Goal: Task Accomplishment & Management: Use online tool/utility

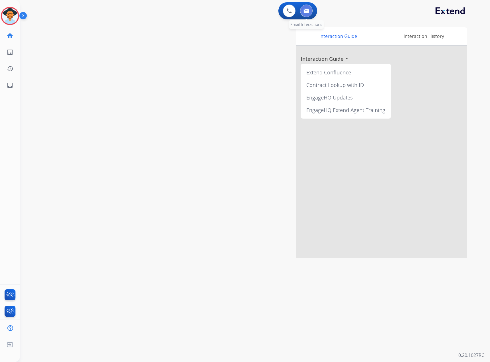
click at [305, 5] on button at bounding box center [306, 11] width 13 height 13
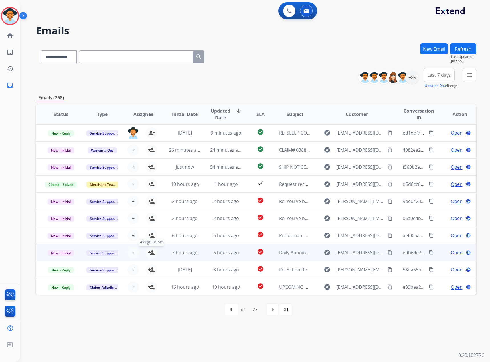
click at [150, 254] on mat-icon "person_add" at bounding box center [151, 252] width 7 height 7
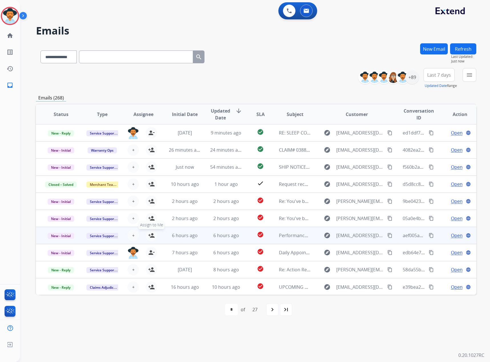
click at [148, 234] on mat-icon "person_add" at bounding box center [151, 235] width 7 height 7
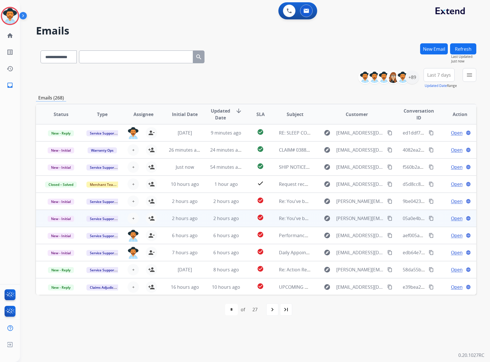
click at [451, 219] on span "Open" at bounding box center [457, 218] width 12 height 7
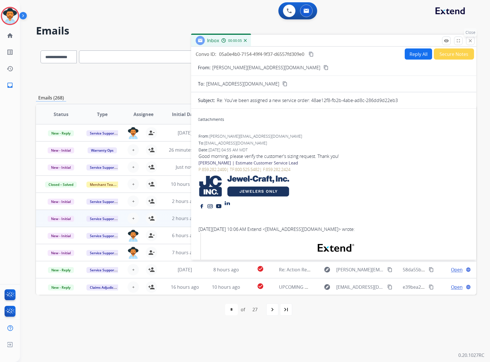
click at [468, 41] on mat-icon "close" at bounding box center [469, 40] width 5 height 5
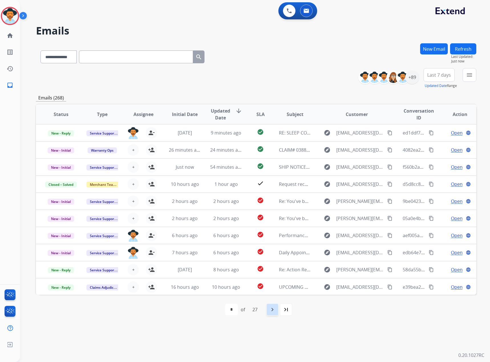
click at [273, 310] on mat-icon "navigate_next" at bounding box center [272, 309] width 7 height 7
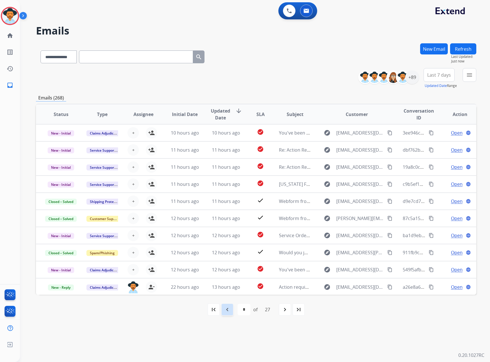
click at [230, 310] on div "navigate_before" at bounding box center [227, 309] width 13 height 13
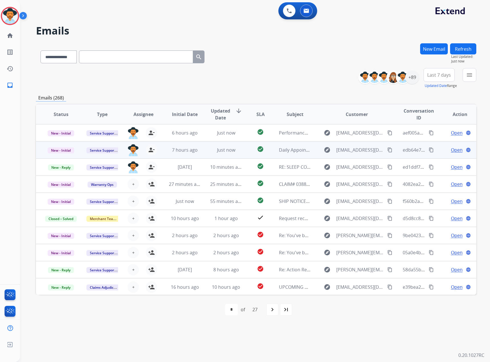
click at [451, 152] on span "Open" at bounding box center [457, 149] width 12 height 7
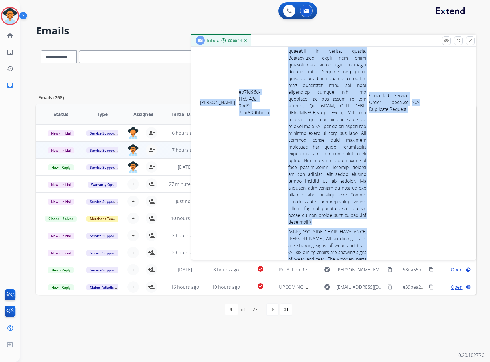
scroll to position [2822, 0]
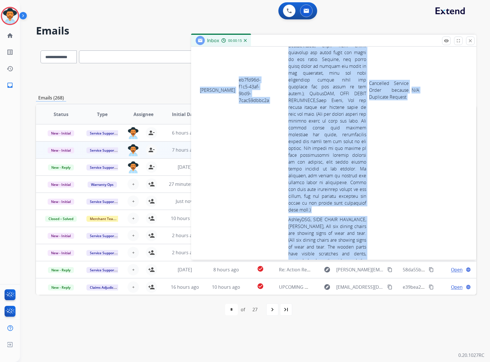
drag, startPoint x: 200, startPoint y: 104, endPoint x: 425, endPoint y: 187, distance: 240.4
copy tbody "Maddie Hiney b7d213e7-e911-463d-958f-1ab9c2bd586d Ashley DSG+ ROCKER RECLINER B…"
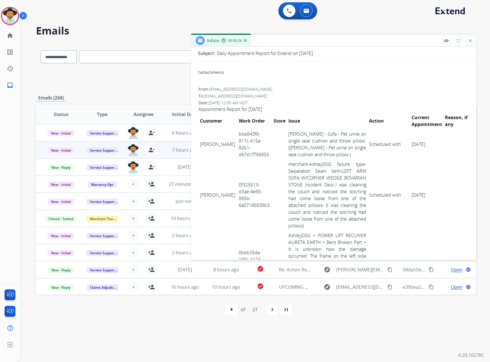
scroll to position [0, 0]
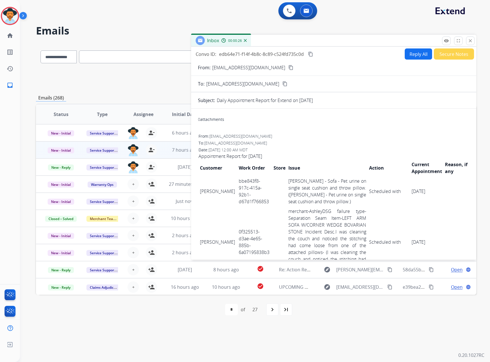
click at [310, 54] on mat-icon "content_copy" at bounding box center [310, 54] width 5 height 5
click at [467, 40] on button "close Close" at bounding box center [470, 40] width 9 height 9
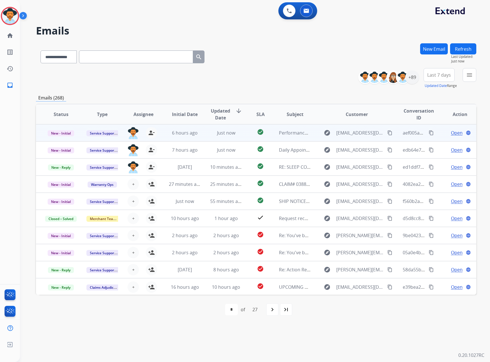
click at [454, 132] on span "Open" at bounding box center [457, 132] width 12 height 7
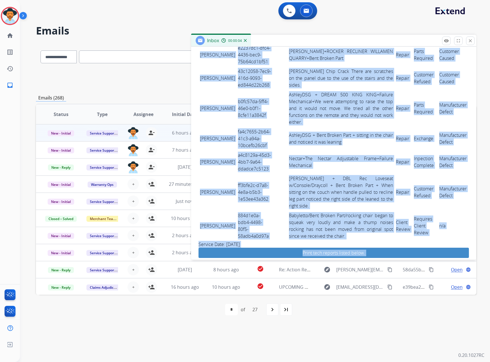
scroll to position [732, 0]
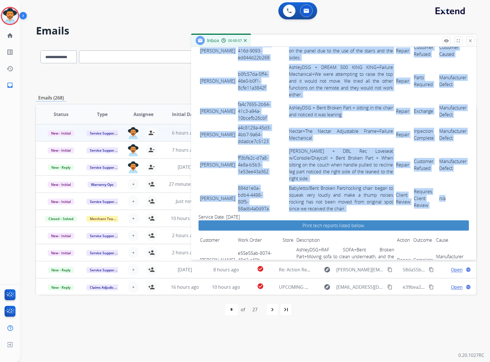
drag, startPoint x: 200, startPoint y: 211, endPoint x: 457, endPoint y: 160, distance: 262.7
copy tbody "ALLISON KITTS 8498c075-f970-4efd-8b4e-53c211cc3966 Merchant+Ashley-reguard, Pro…"
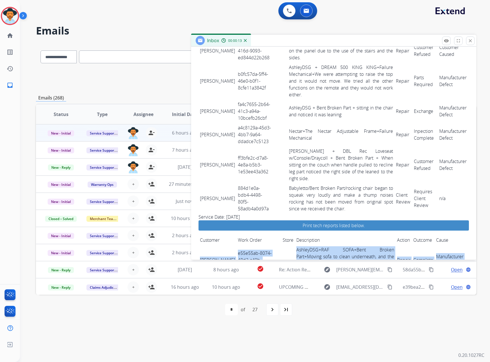
drag, startPoint x: 200, startPoint y: 206, endPoint x: 457, endPoint y: 214, distance: 256.4
click at [457, 245] on tr "Martha Ramirez e55e55ab-8074-48d2-a49b-430afefdcbff AshleyDSG+RAF SOFA+Bent Bro…" at bounding box center [333, 260] width 270 height 30
copy tr "Martha Ramirez e55e55ab-8074-48d2-a49b-430afefdcbff AshleyDSG+RAF SOFA+Bent Bro…"
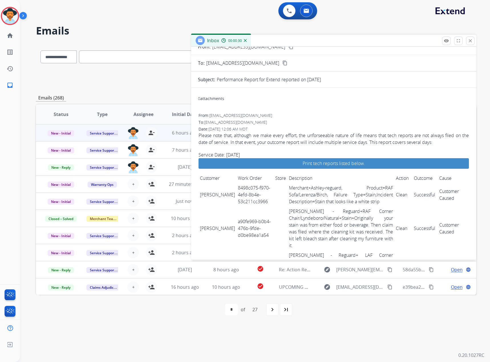
scroll to position [0, 0]
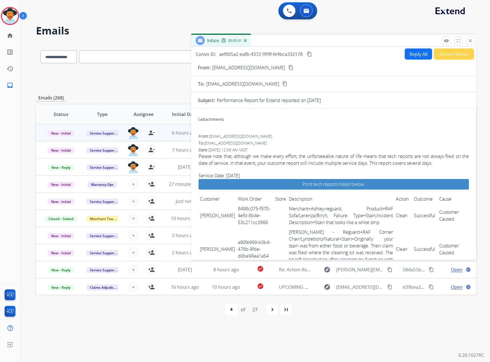
click at [309, 51] on button "content_copy" at bounding box center [309, 54] width 7 height 7
drag, startPoint x: 472, startPoint y: 40, endPoint x: 464, endPoint y: 40, distance: 7.4
click at [472, 40] on mat-icon "close" at bounding box center [469, 40] width 5 height 5
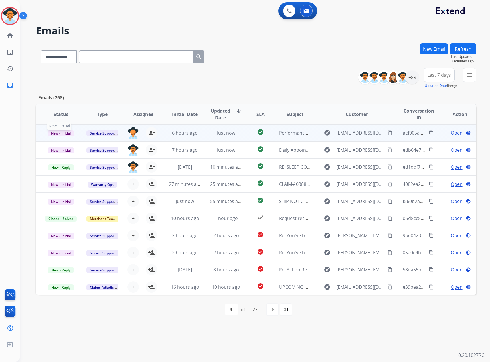
click at [50, 131] on span "New - Initial" at bounding box center [61, 133] width 27 height 6
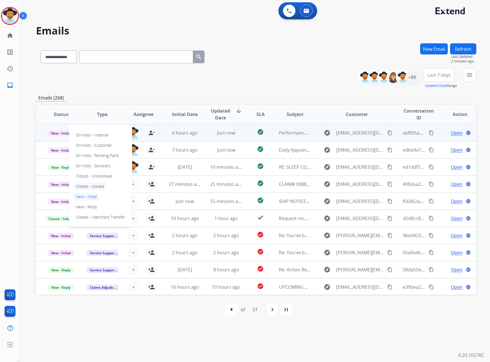
click at [86, 185] on p "Closed – Solved" at bounding box center [90, 186] width 33 height 8
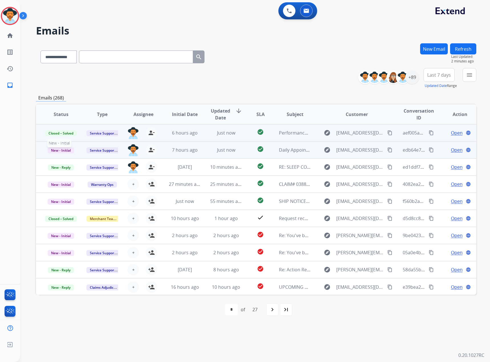
click at [64, 152] on span "New - Initial" at bounding box center [61, 150] width 27 height 6
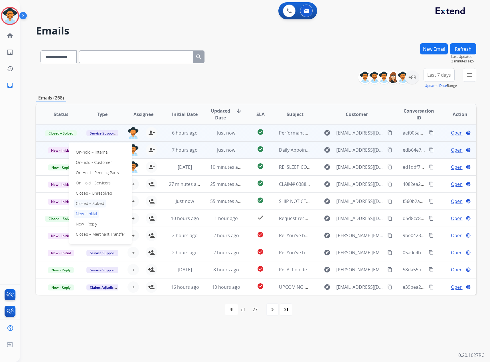
click at [92, 203] on p "Closed – Solved" at bounding box center [90, 204] width 33 height 8
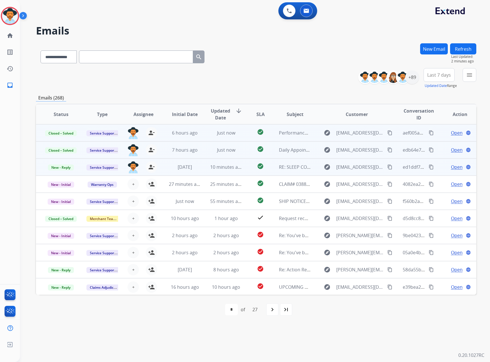
click at [451, 168] on span "Open" at bounding box center [457, 167] width 12 height 7
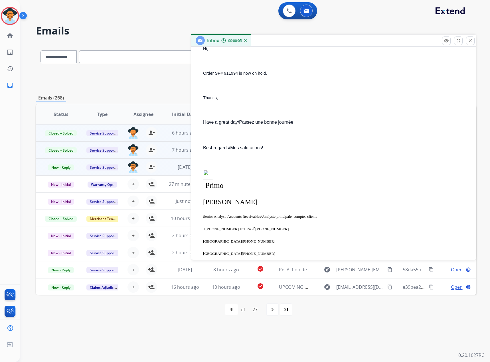
scroll to position [456, 0]
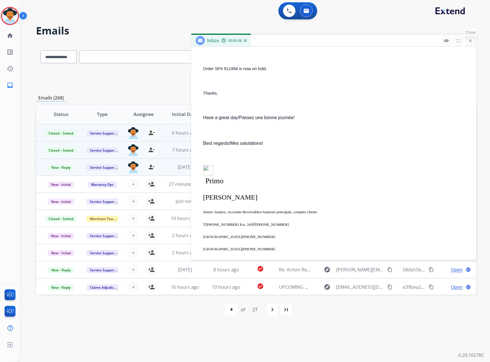
click at [468, 42] on mat-icon "close" at bounding box center [469, 40] width 5 height 5
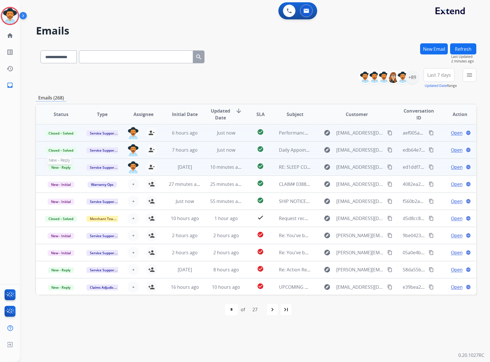
click at [60, 168] on span "New - Reply" at bounding box center [61, 167] width 26 height 6
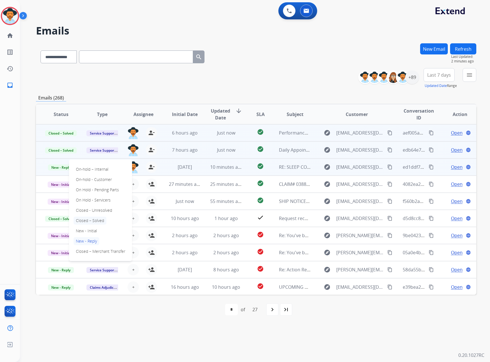
click at [92, 218] on p "Closed – Solved" at bounding box center [90, 221] width 33 height 8
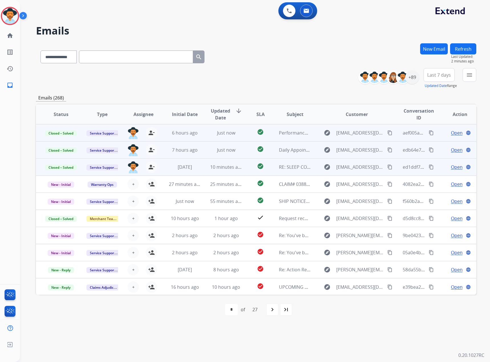
click at [468, 72] on mat-icon "menu" at bounding box center [469, 75] width 7 height 7
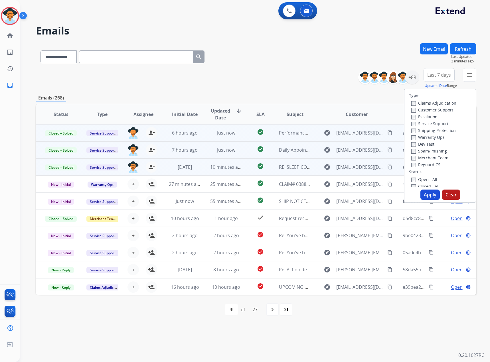
click at [420, 124] on label "Service Support" at bounding box center [429, 123] width 37 height 5
click at [421, 103] on label "Claims Adjudication" at bounding box center [433, 102] width 45 height 5
click at [421, 198] on button "Apply" at bounding box center [429, 195] width 19 height 10
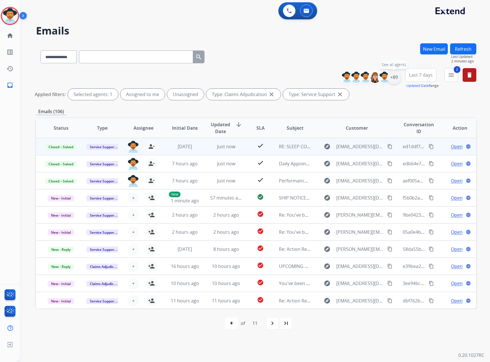
click at [395, 76] on div "+89" at bounding box center [394, 77] width 14 height 14
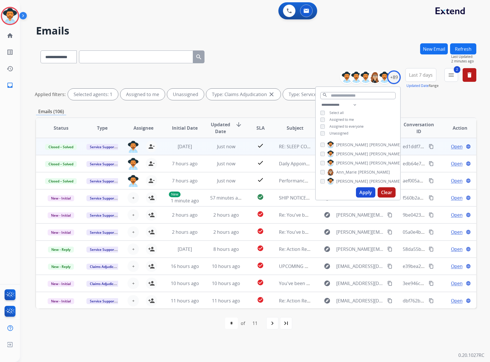
click at [365, 189] on button "Apply" at bounding box center [365, 192] width 19 height 10
click at [270, 322] on mat-icon "navigate_next" at bounding box center [272, 323] width 7 height 7
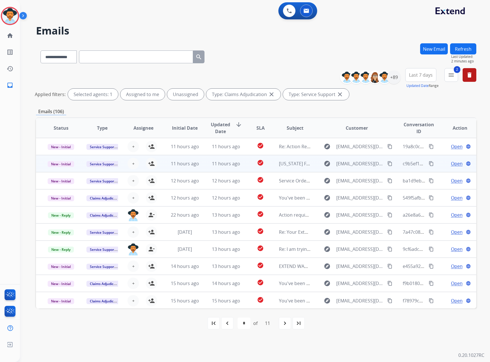
click at [451, 166] on span "Open" at bounding box center [457, 163] width 12 height 7
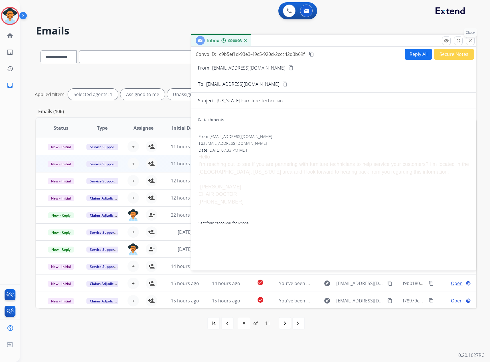
click at [472, 40] on mat-icon "close" at bounding box center [469, 40] width 5 height 5
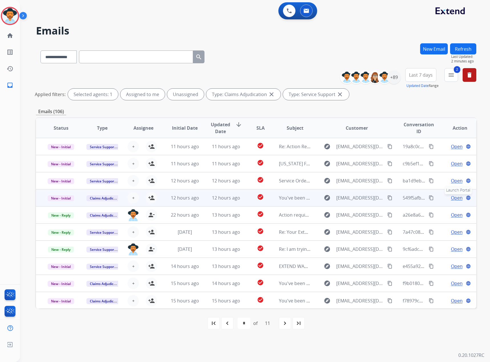
click at [465, 197] on mat-icon "language" at bounding box center [467, 197] width 5 height 5
click at [451, 199] on span "Open" at bounding box center [457, 197] width 12 height 7
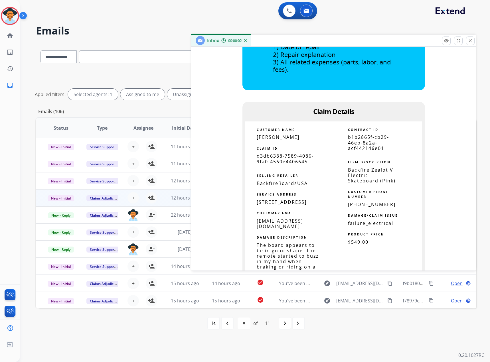
scroll to position [314, 0]
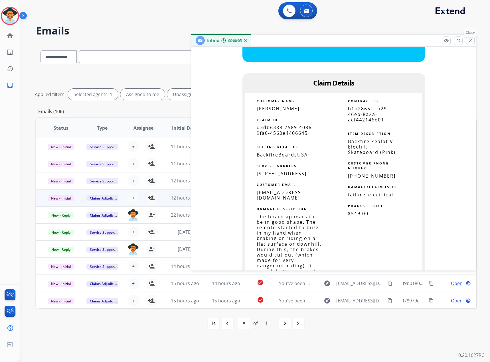
click at [468, 42] on mat-icon "close" at bounding box center [469, 40] width 5 height 5
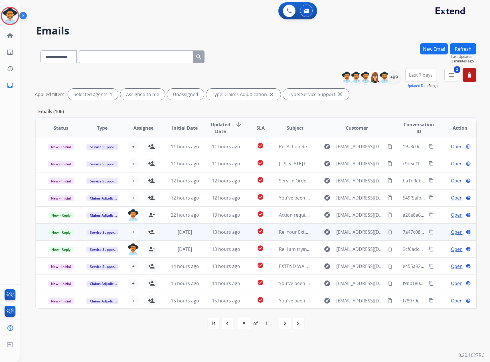
click at [451, 231] on span "Open" at bounding box center [457, 232] width 12 height 7
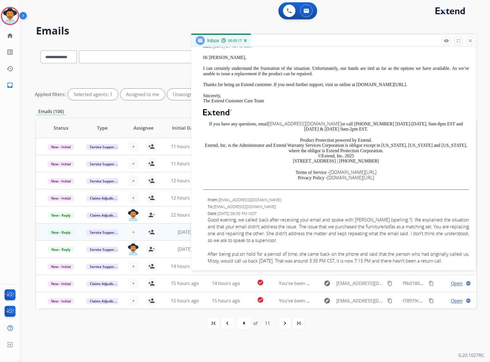
scroll to position [200, 0]
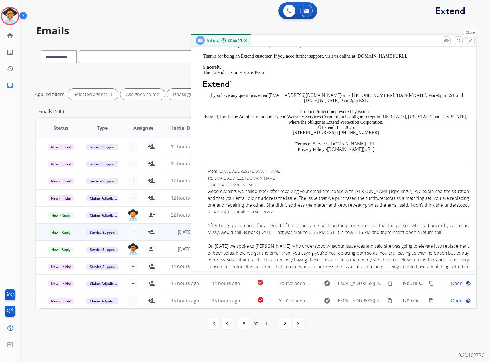
click at [470, 41] on mat-icon "close" at bounding box center [469, 40] width 5 height 5
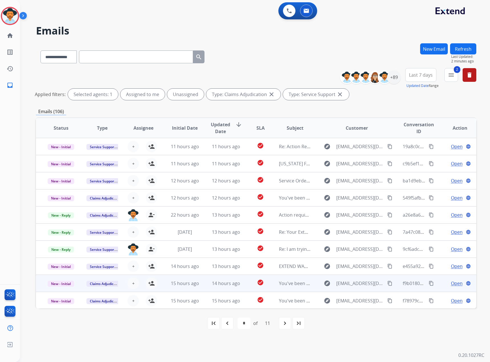
click at [453, 282] on span "Open" at bounding box center [457, 283] width 12 height 7
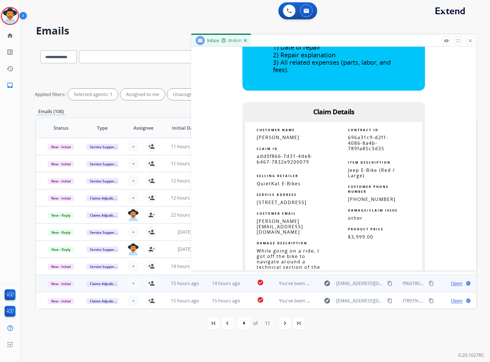
scroll to position [285, 0]
click at [469, 42] on mat-icon "close" at bounding box center [469, 40] width 5 height 5
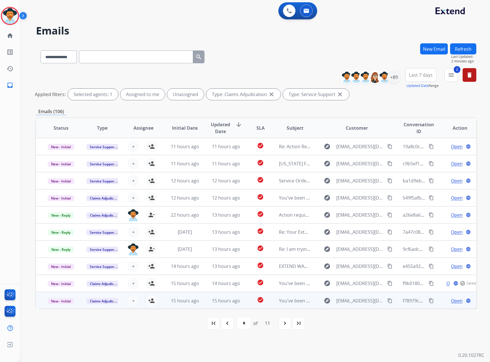
click at [451, 304] on span "Open" at bounding box center [457, 300] width 12 height 7
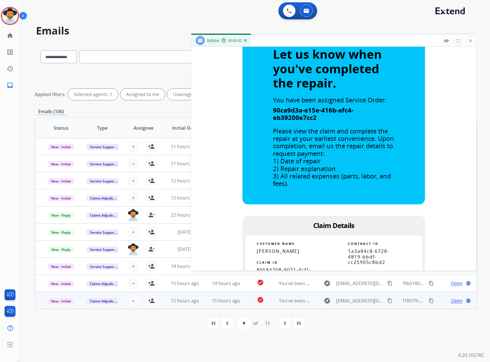
scroll to position [0, 0]
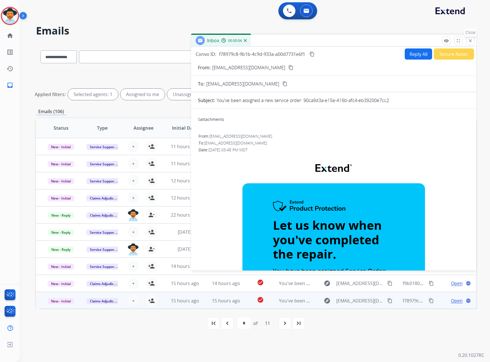
click at [471, 42] on mat-icon "close" at bounding box center [469, 40] width 5 height 5
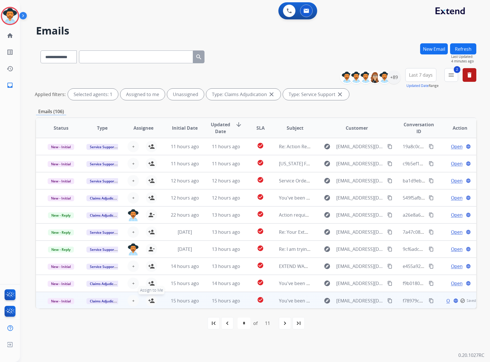
click at [152, 299] on mat-icon "person_add" at bounding box center [151, 300] width 7 height 7
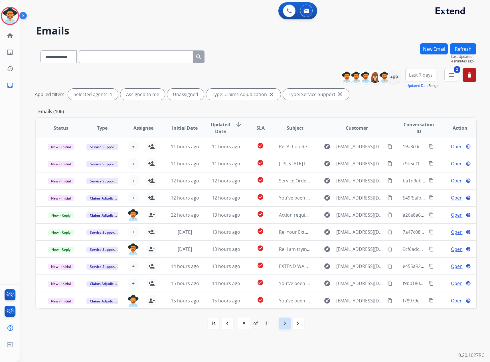
click at [283, 322] on mat-icon "navigate_next" at bounding box center [284, 323] width 7 height 7
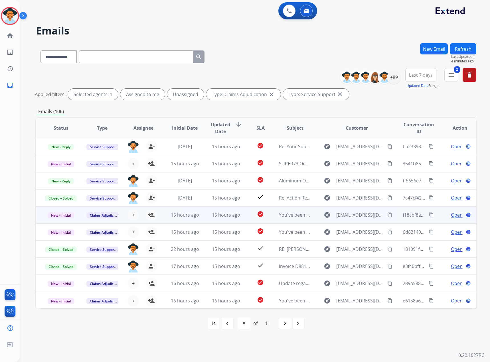
click at [451, 217] on span "Open" at bounding box center [457, 214] width 12 height 7
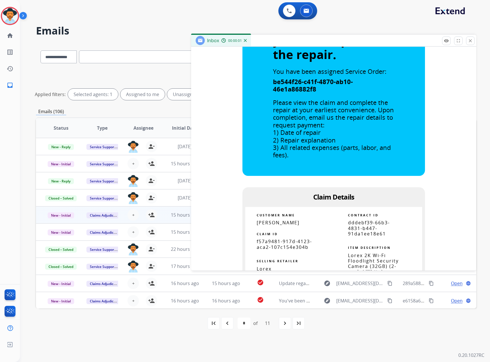
scroll to position [257, 0]
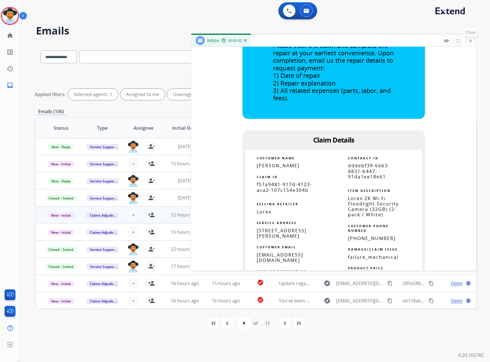
click at [469, 42] on mat-icon "close" at bounding box center [469, 40] width 5 height 5
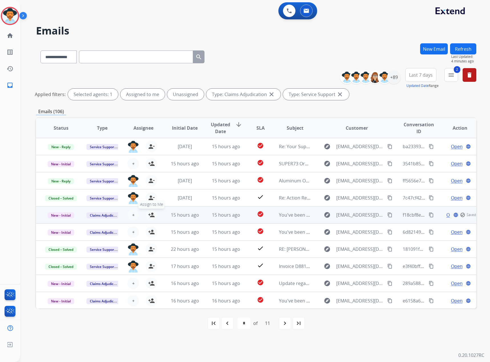
click at [148, 214] on mat-icon "person_add" at bounding box center [151, 214] width 7 height 7
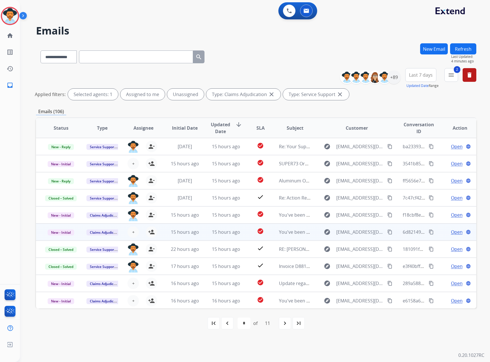
click at [453, 232] on span "Open" at bounding box center [457, 232] width 12 height 7
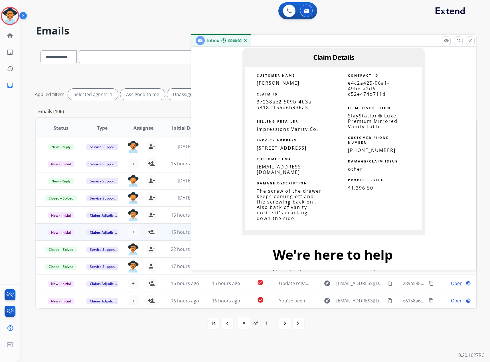
scroll to position [342, 0]
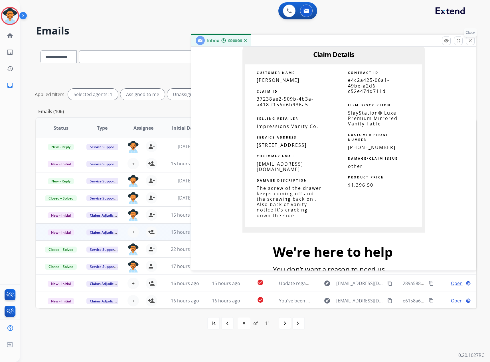
click at [471, 41] on mat-icon "close" at bounding box center [469, 40] width 5 height 5
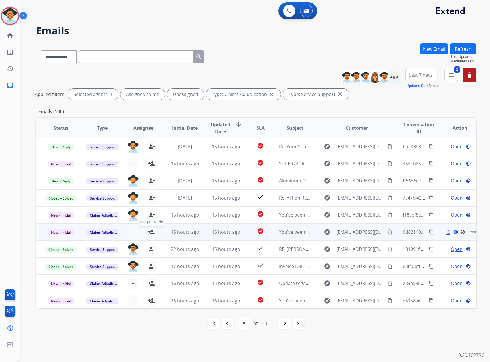
click at [150, 232] on mat-icon "person_add" at bounding box center [151, 232] width 7 height 7
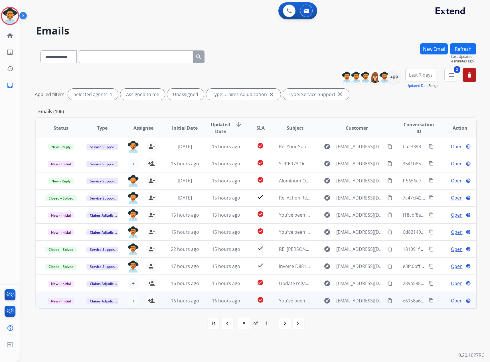
click at [451, 302] on span "Open" at bounding box center [457, 300] width 12 height 7
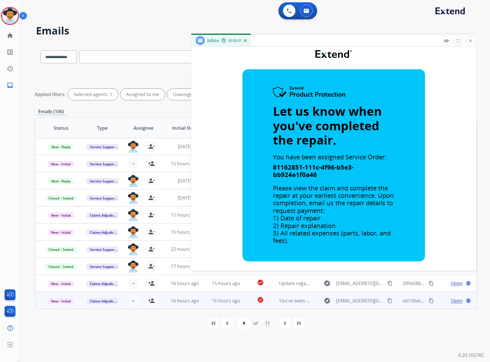
scroll to position [285, 0]
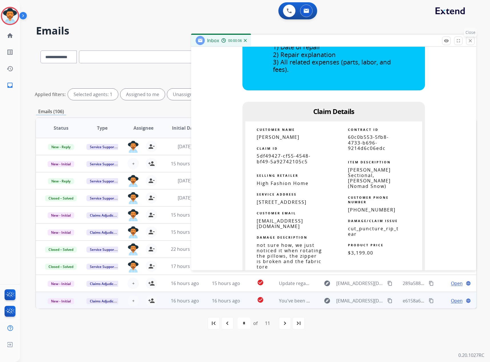
click at [470, 41] on mat-icon "close" at bounding box center [469, 40] width 5 height 5
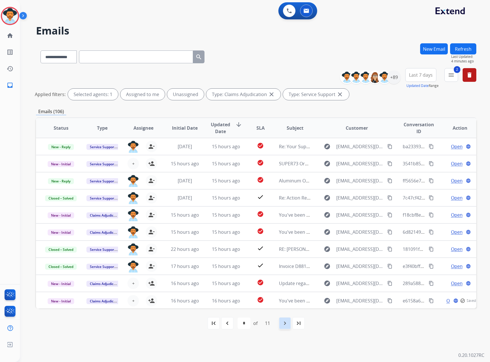
click at [283, 322] on mat-icon "navigate_next" at bounding box center [284, 323] width 7 height 7
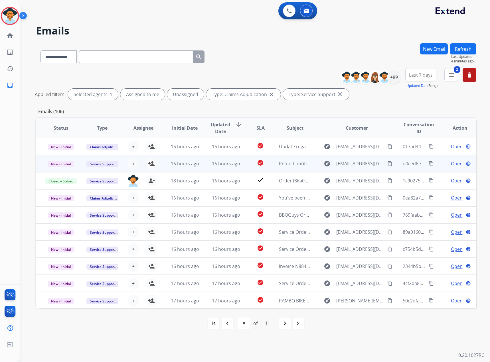
click at [451, 163] on span "Open" at bounding box center [457, 163] width 12 height 7
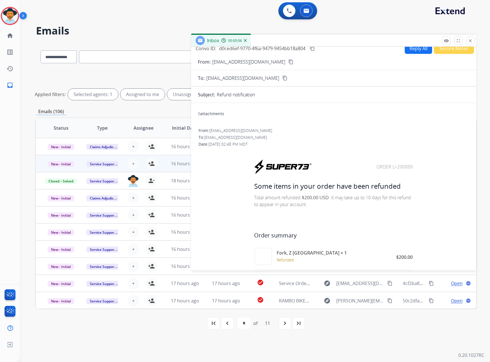
scroll to position [0, 0]
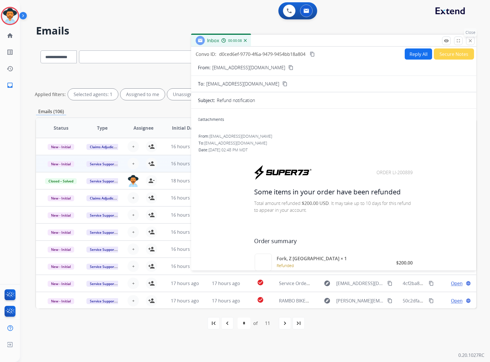
click at [470, 41] on mat-icon "close" at bounding box center [469, 40] width 5 height 5
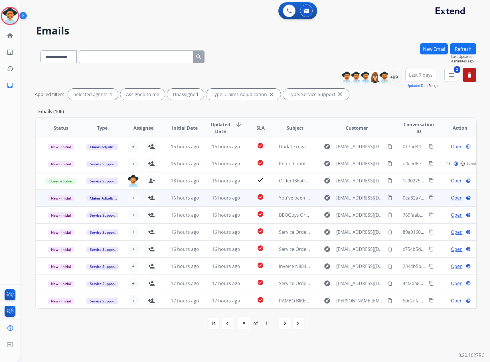
click at [451, 198] on span "Open" at bounding box center [457, 197] width 12 height 7
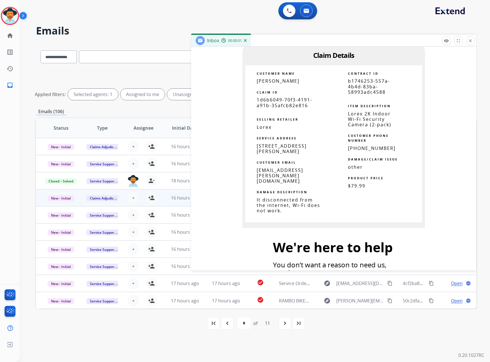
scroll to position [342, 0]
click at [471, 41] on mat-icon "close" at bounding box center [469, 40] width 5 height 5
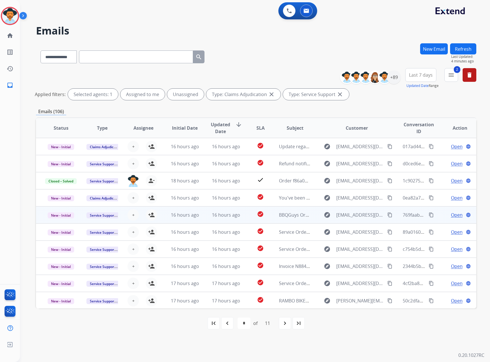
click at [451, 214] on span "Open" at bounding box center [457, 214] width 12 height 7
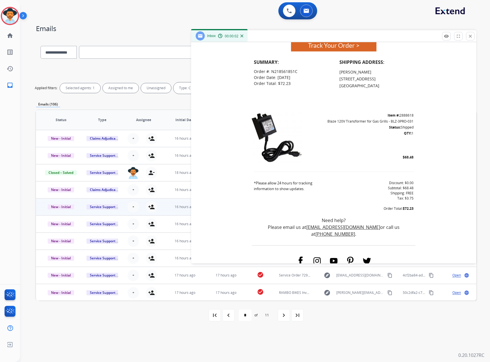
scroll to position [314, 0]
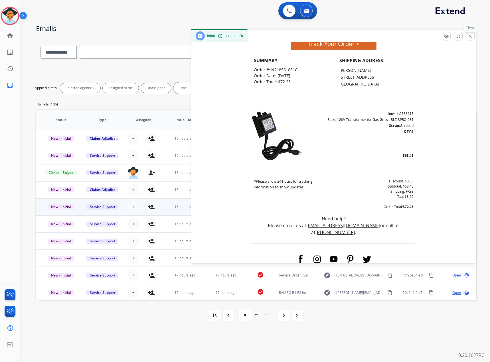
click at [472, 35] on mat-icon "close" at bounding box center [469, 36] width 5 height 5
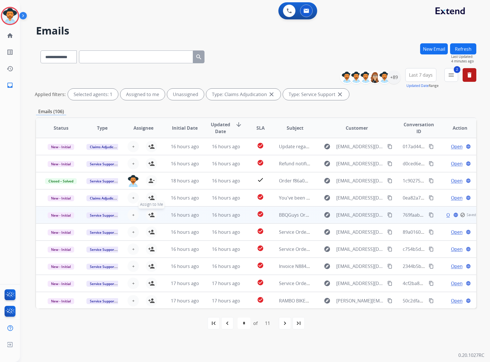
click at [148, 214] on mat-icon "person_add" at bounding box center [151, 214] width 7 height 7
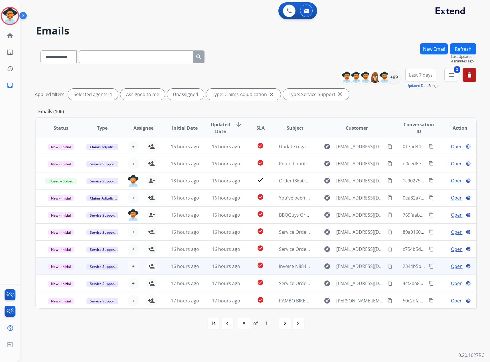
click at [453, 266] on span "Open" at bounding box center [457, 266] width 12 height 7
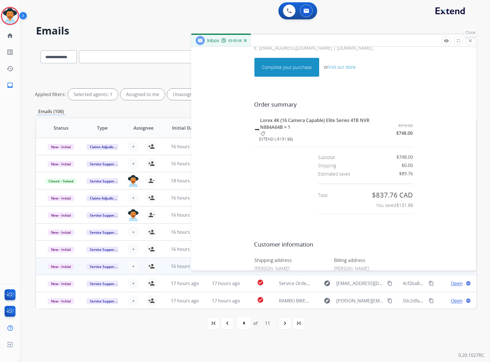
click at [469, 41] on mat-icon "close" at bounding box center [469, 40] width 5 height 5
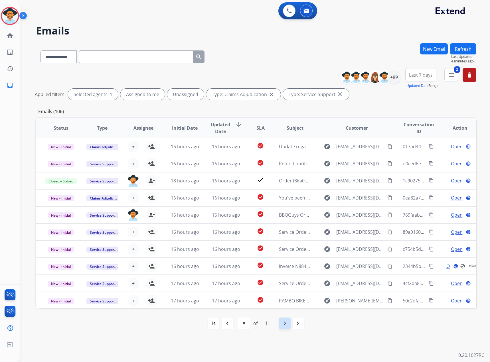
click at [288, 322] on mat-icon "navigate_next" at bounding box center [284, 323] width 7 height 7
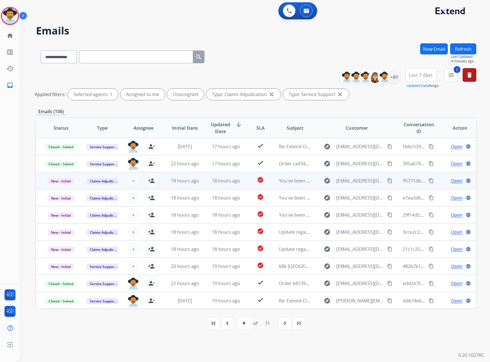
click at [453, 181] on span "Open" at bounding box center [457, 180] width 12 height 7
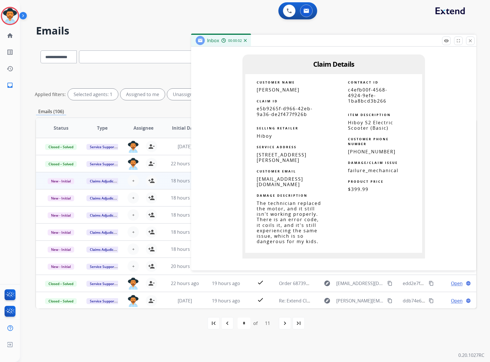
scroll to position [342, 0]
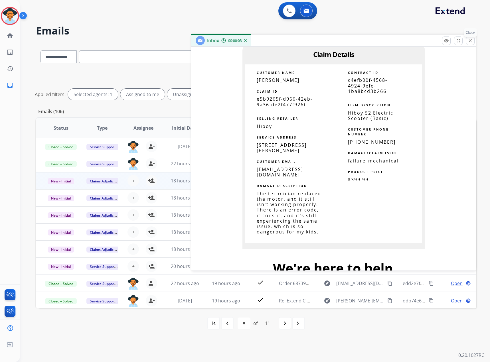
click at [472, 44] on button "close Close" at bounding box center [470, 40] width 9 height 9
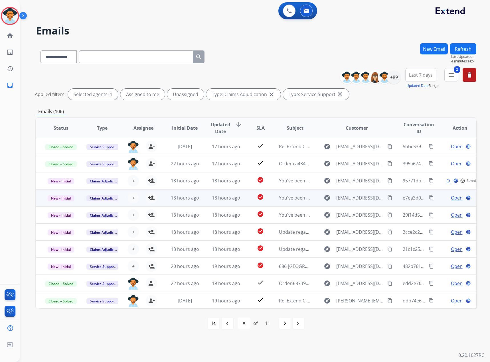
click at [453, 198] on span "Open" at bounding box center [457, 197] width 12 height 7
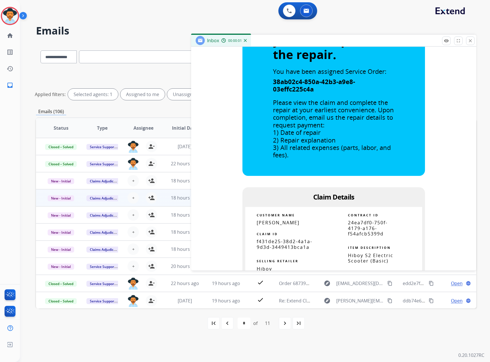
scroll to position [285, 0]
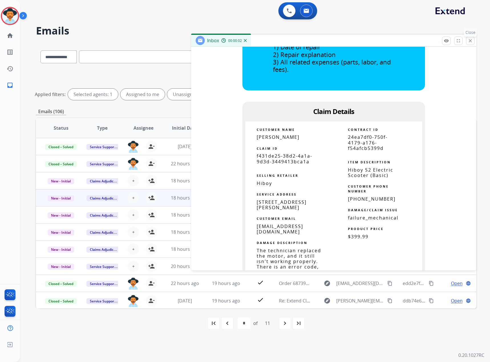
click at [471, 40] on mat-icon "close" at bounding box center [469, 40] width 5 height 5
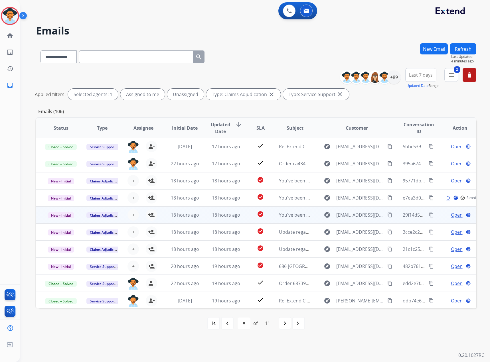
click at [453, 215] on span "Open" at bounding box center [457, 214] width 12 height 7
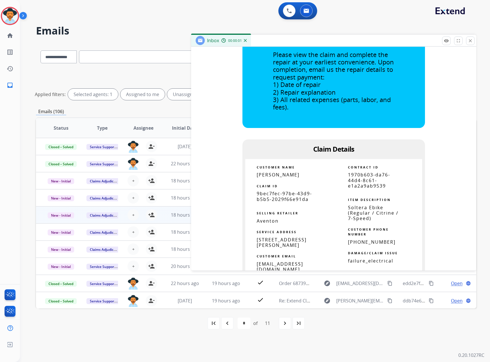
scroll to position [257, 0]
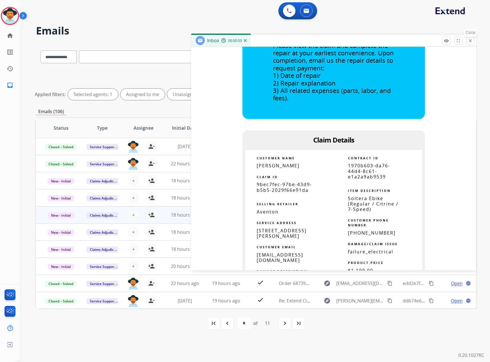
click at [467, 38] on button "close Close" at bounding box center [470, 40] width 9 height 9
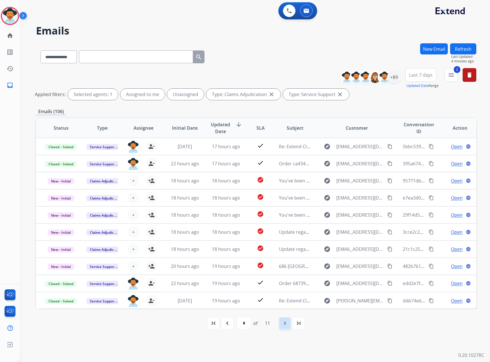
click at [281, 323] on div "navigate_next" at bounding box center [284, 323] width 13 height 13
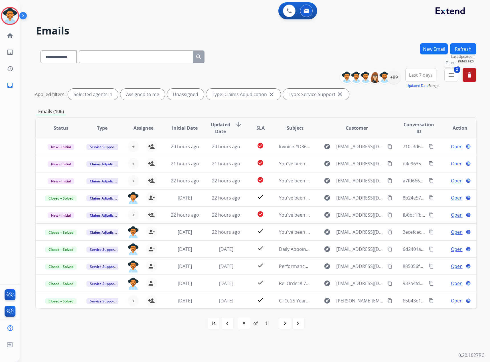
click at [451, 73] on mat-icon "menu" at bounding box center [450, 75] width 7 height 7
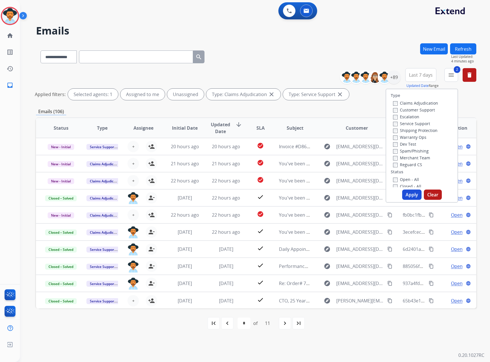
scroll to position [57, 0]
click at [416, 142] on label "New - Reply" at bounding box center [408, 142] width 30 height 5
click at [416, 136] on label "New - Initial" at bounding box center [408, 135] width 30 height 5
click at [410, 192] on button "Apply" at bounding box center [411, 195] width 19 height 10
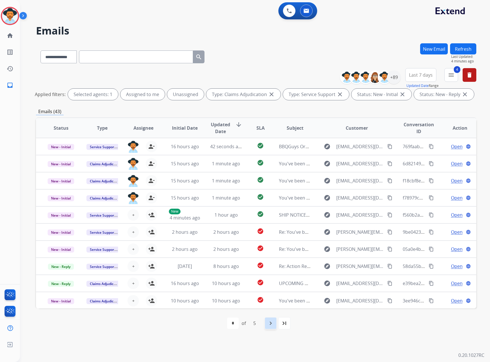
click at [272, 322] on mat-icon "navigate_next" at bounding box center [270, 323] width 7 height 7
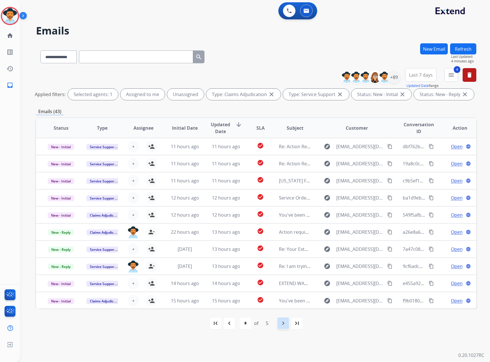
click at [285, 322] on mat-icon "navigate_next" at bounding box center [283, 323] width 7 height 7
click at [286, 322] on mat-icon "navigate_next" at bounding box center [283, 323] width 7 height 7
click at [287, 324] on div "navigate_next" at bounding box center [283, 323] width 13 height 13
select select "*"
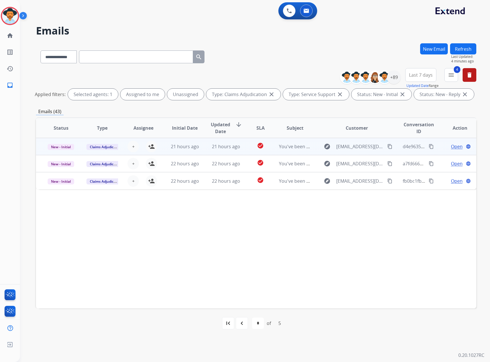
click at [455, 146] on span "Open" at bounding box center [457, 146] width 12 height 7
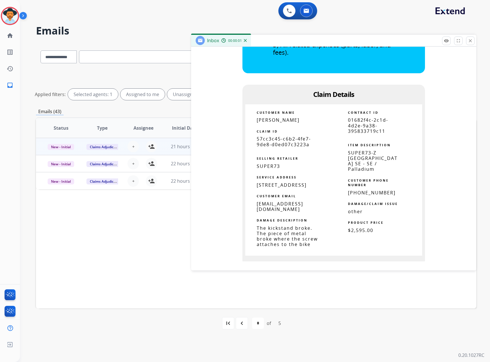
scroll to position [314, 0]
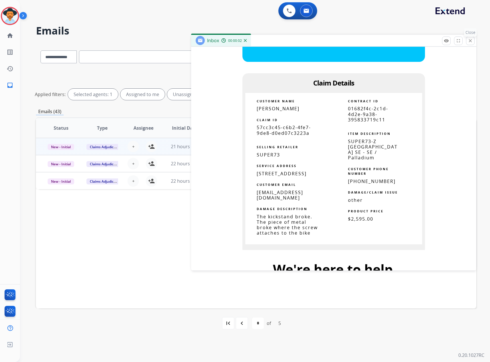
click at [470, 41] on mat-icon "close" at bounding box center [469, 40] width 5 height 5
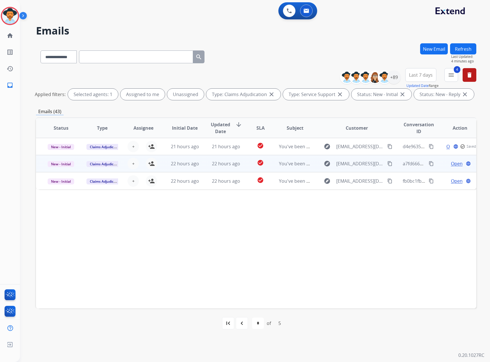
click at [451, 164] on span "Open" at bounding box center [457, 163] width 12 height 7
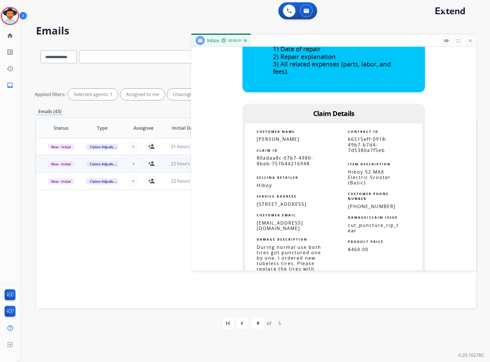
scroll to position [285, 0]
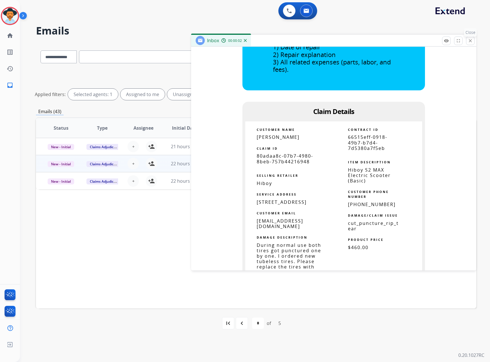
click at [469, 41] on mat-icon "close" at bounding box center [469, 40] width 5 height 5
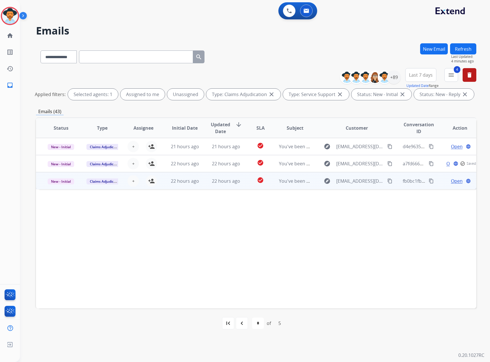
click at [453, 182] on span "Open" at bounding box center [457, 181] width 12 height 7
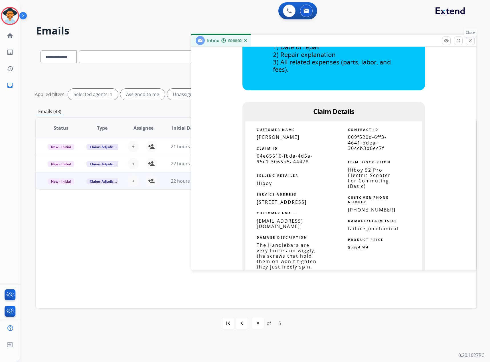
click at [467, 40] on button "close Close" at bounding box center [470, 40] width 9 height 9
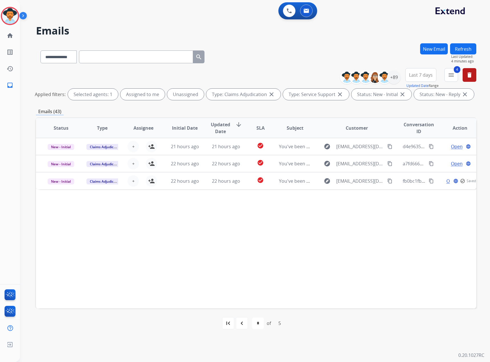
click at [473, 73] on button "delete" at bounding box center [469, 75] width 14 height 14
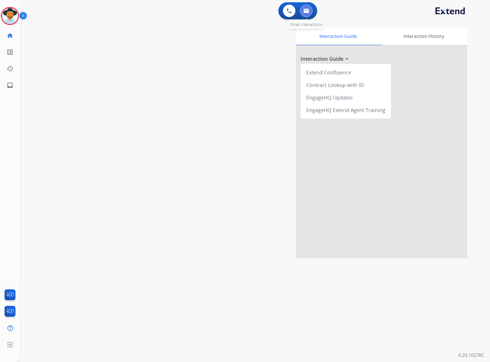
click at [303, 9] on img at bounding box center [306, 11] width 6 height 5
select select "**********"
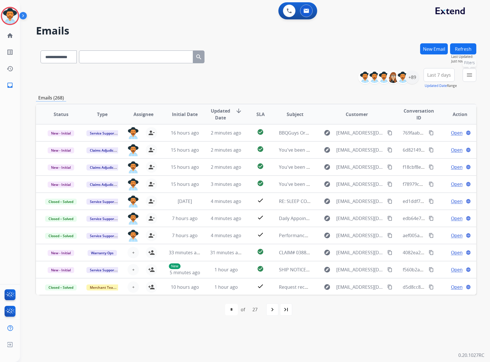
click at [469, 73] on mat-icon "menu" at bounding box center [469, 75] width 7 height 7
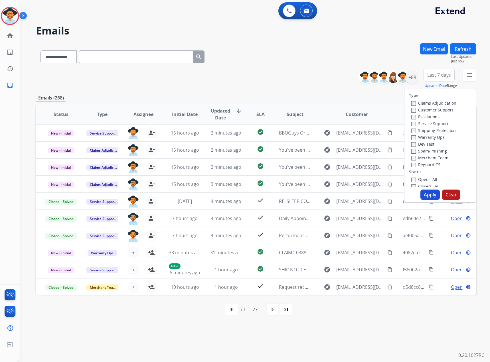
click at [428, 102] on label "Claims Adjudication" at bounding box center [433, 102] width 45 height 5
click at [424, 124] on label "Service Support" at bounding box center [429, 123] width 37 height 5
click at [428, 139] on div "New - Initial" at bounding box center [441, 136] width 60 height 7
click at [427, 141] on label "New - Reply" at bounding box center [426, 142] width 30 height 5
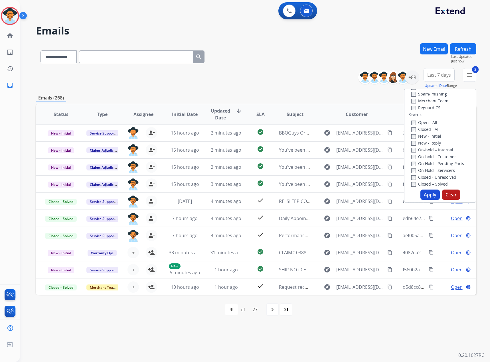
click at [428, 135] on label "New - Initial" at bounding box center [426, 135] width 30 height 5
click at [431, 194] on button "Apply" at bounding box center [429, 195] width 19 height 10
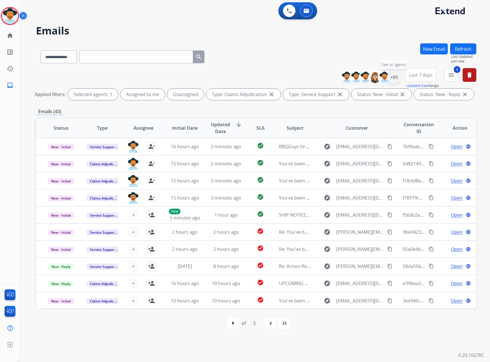
click at [396, 78] on div "+89" at bounding box center [394, 77] width 14 height 14
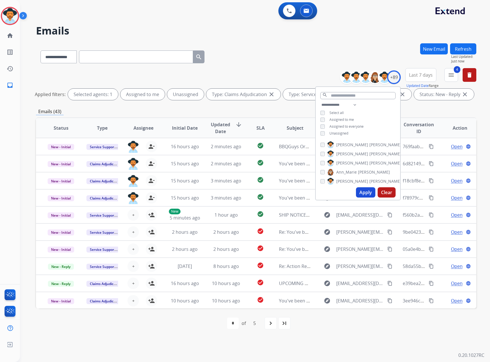
click at [339, 132] on span "Unassigned" at bounding box center [338, 133] width 19 height 5
click at [364, 191] on button "Apply" at bounding box center [365, 192] width 19 height 10
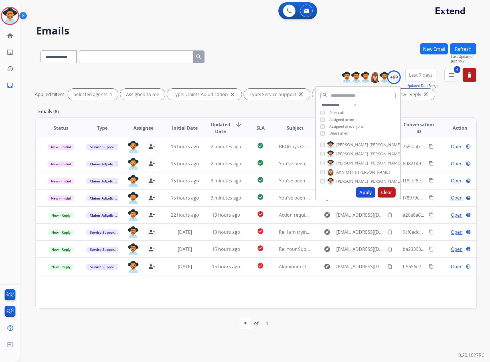
click at [319, 306] on div "Status Type Assignee Initial Date Updated Date arrow_downward SLA Subject Custo…" at bounding box center [256, 212] width 440 height 191
